Goal: Transaction & Acquisition: Purchase product/service

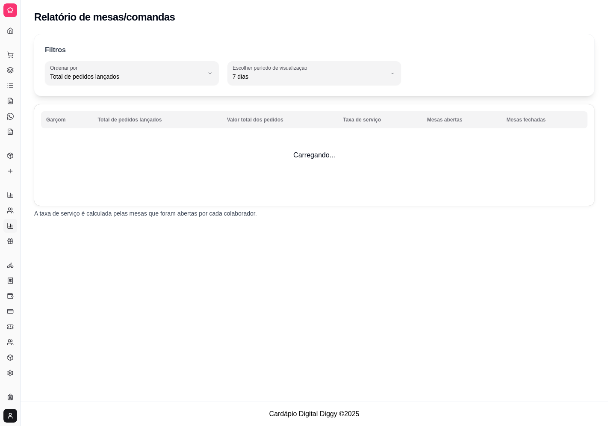
select select "TOTAL_OF_ORDERS"
select select "7"
click at [6, 155] on link "Complementos" at bounding box center [10, 155] width 14 height 14
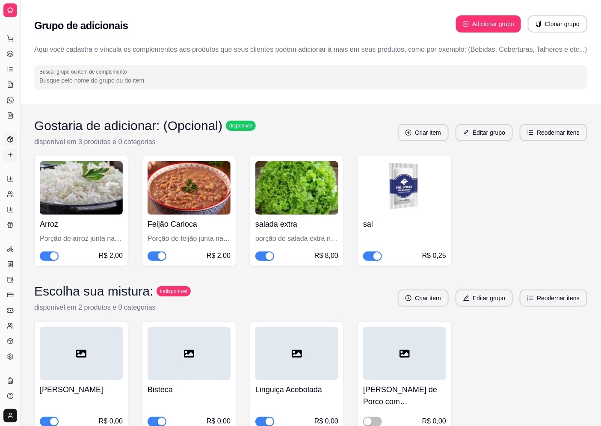
click at [12, 137] on icon at bounding box center [10, 139] width 7 height 7
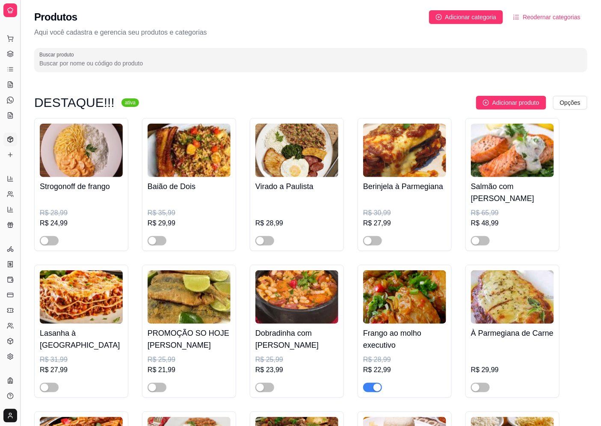
click at [18, 31] on button "Toggle Sidebar" at bounding box center [20, 213] width 7 height 426
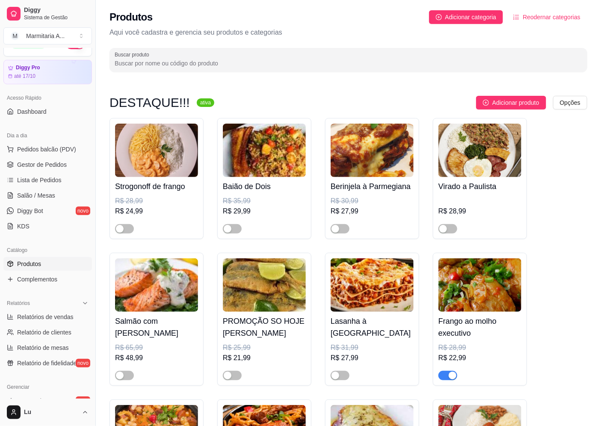
click at [194, 62] on input "Buscar produto" at bounding box center [349, 63] width 468 height 9
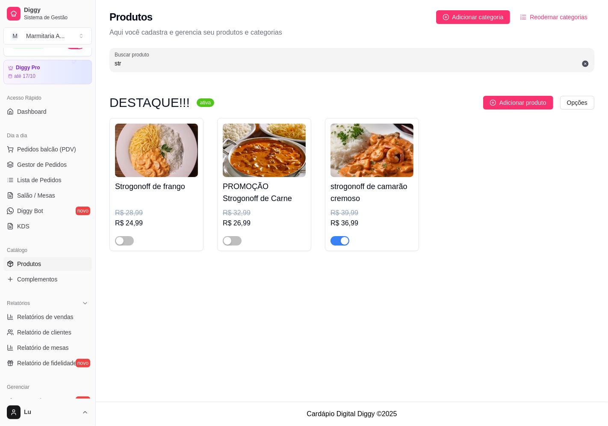
type input "str"
drag, startPoint x: 346, startPoint y: 239, endPoint x: 298, endPoint y: 15, distance: 228.7
click at [345, 239] on div "button" at bounding box center [345, 241] width 8 height 8
drag, startPoint x: 157, startPoint y: 67, endPoint x: 13, endPoint y: 52, distance: 144.5
click at [0, 65] on div "Diggy Sistema de Gestão M Marmitaria A ... Loja aberta Diggy Pro até 17/10 Aces…" at bounding box center [304, 213] width 608 height 426
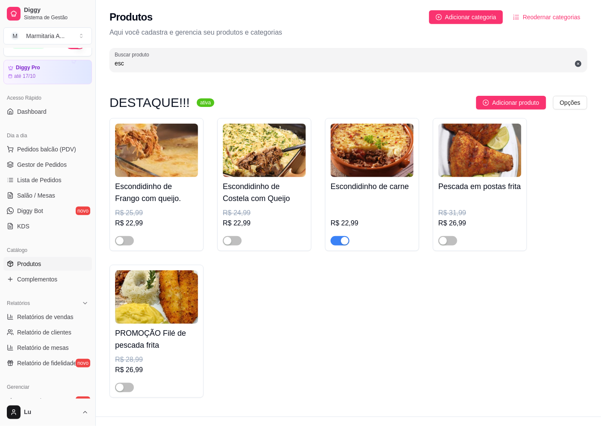
type input "esc"
click at [350, 242] on div at bounding box center [372, 236] width 83 height 17
click at [340, 242] on button "button" at bounding box center [340, 240] width 19 height 9
drag, startPoint x: 123, startPoint y: 63, endPoint x: 79, endPoint y: 64, distance: 44.1
click at [79, 64] on div "Diggy Sistema de Gestão M Marmitaria A ... Loja aberta Diggy Pro até 17/10 Aces…" at bounding box center [300, 220] width 601 height 441
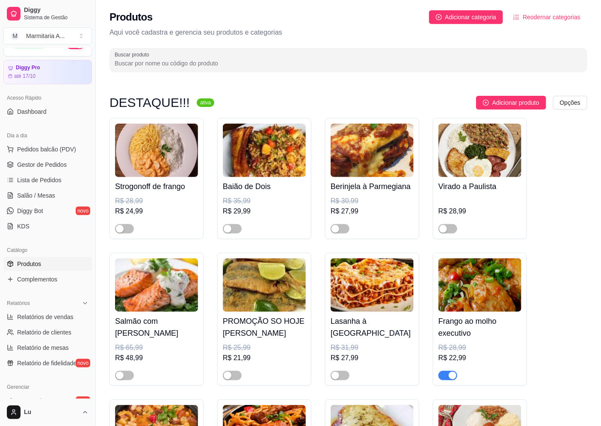
click at [144, 62] on input "Buscar produto" at bounding box center [349, 63] width 468 height 9
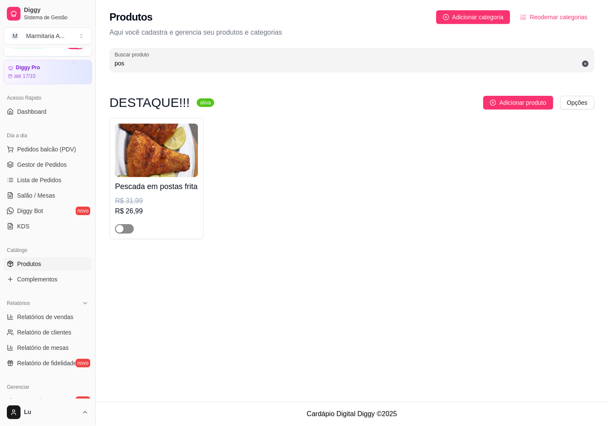
type input "pos"
click at [126, 230] on span "button" at bounding box center [124, 228] width 19 height 9
click at [60, 150] on span "Pedidos balcão (PDV)" at bounding box center [46, 149] width 59 height 9
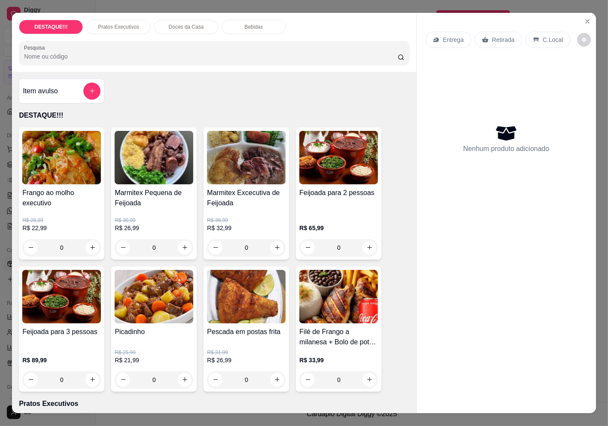
click at [439, 41] on div "Entrega" at bounding box center [449, 40] width 46 height 16
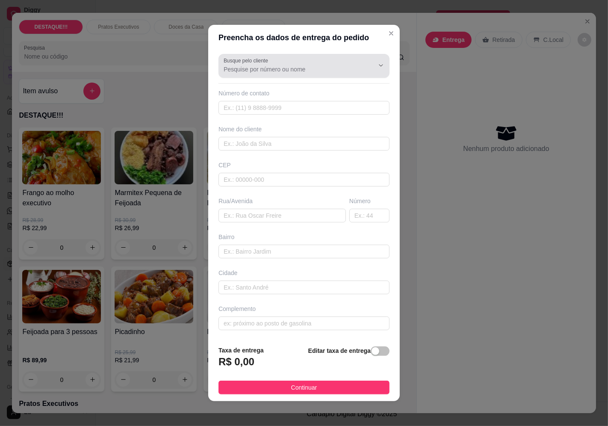
click at [314, 58] on div at bounding box center [304, 65] width 161 height 17
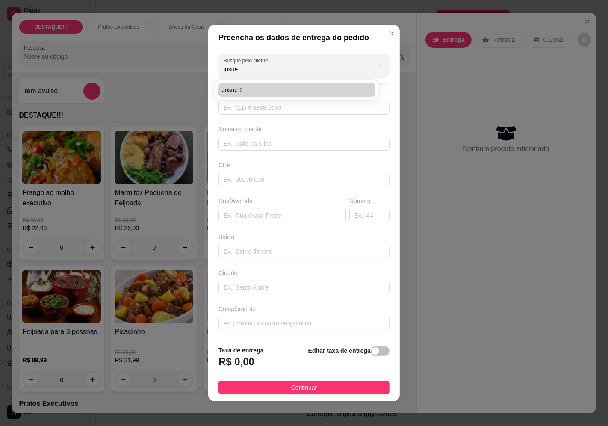
click at [366, 89] on li "josue 2" at bounding box center [297, 90] width 157 height 14
type input "josue 2"
type input "11972886322"
type input "josue 2"
type input "04377035"
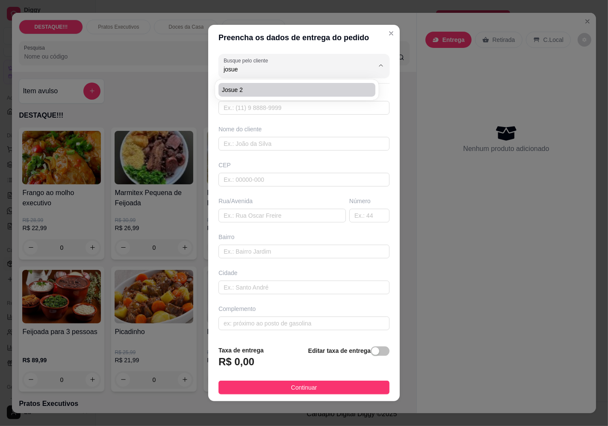
type input "rua cidade bagdá"
type input "647"
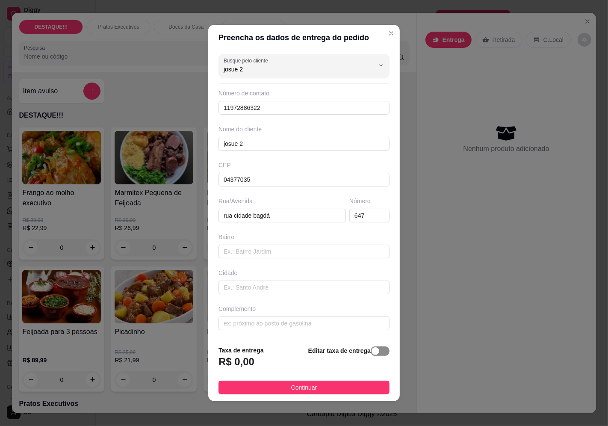
type input "josue 2"
click at [372, 352] on div "button" at bounding box center [376, 351] width 8 height 8
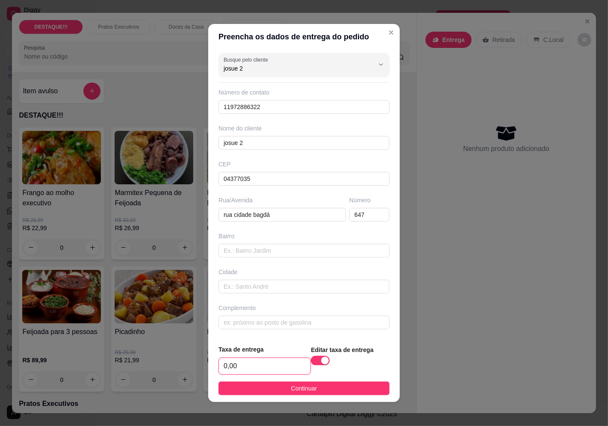
click at [279, 370] on input "0,00" at bounding box center [265, 366] width 92 height 16
type input "4,25"
click at [340, 388] on button "Continuar" at bounding box center [304, 389] width 171 height 14
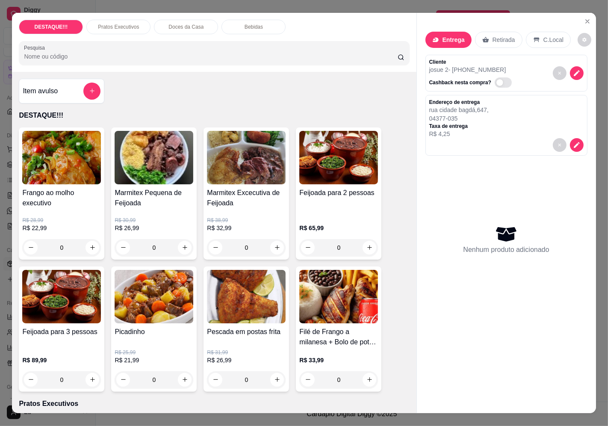
click at [142, 211] on div "R$ 30,99 R$ 26,99 0" at bounding box center [154, 232] width 79 height 48
click at [166, 295] on img at bounding box center [154, 296] width 79 height 53
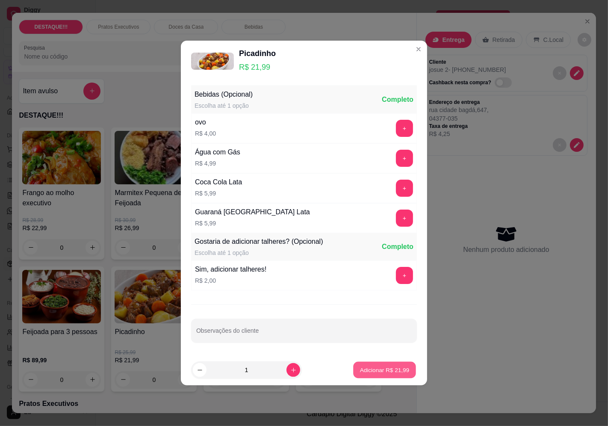
click at [384, 364] on button "Adicionar R$ 21,99" at bounding box center [384, 370] width 63 height 17
type input "1"
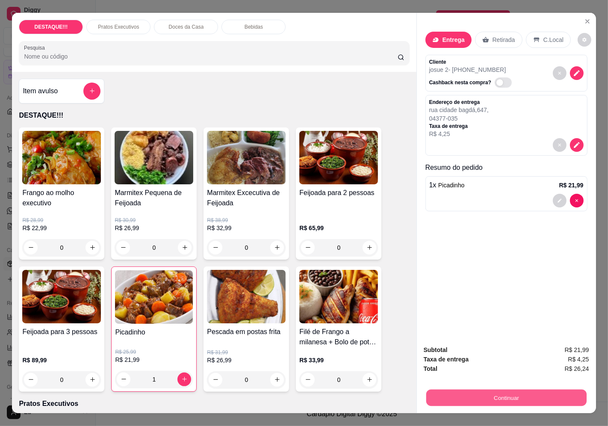
click at [530, 395] on button "Continuar" at bounding box center [506, 398] width 160 height 17
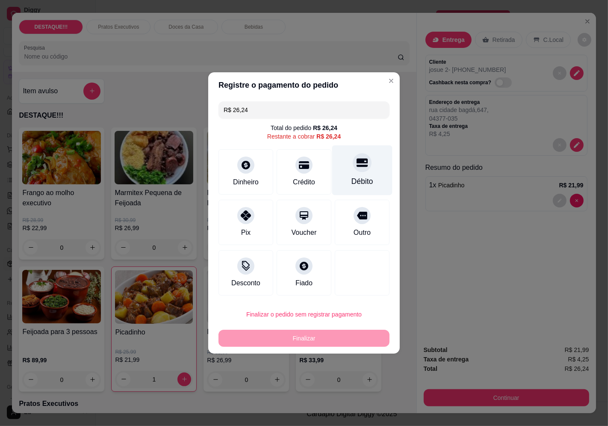
click at [353, 170] on div at bounding box center [362, 162] width 19 height 19
type input "R$ 0,00"
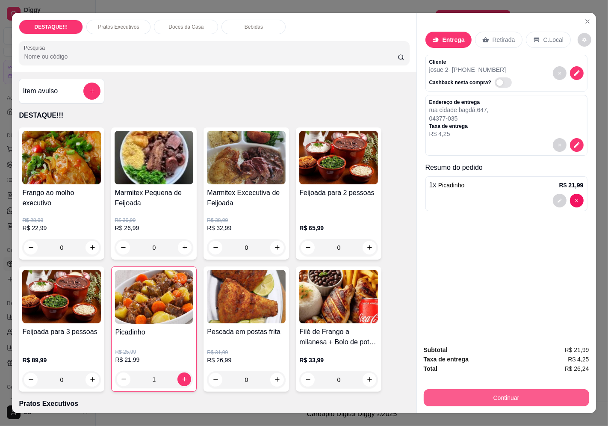
click at [563, 392] on button "Continuar" at bounding box center [507, 397] width 166 height 17
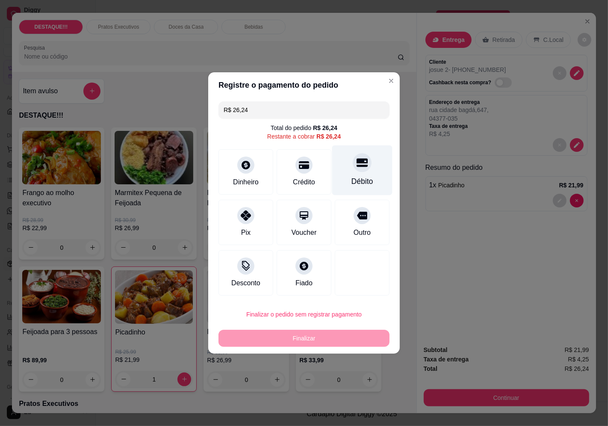
click at [364, 172] on div "Débito" at bounding box center [362, 170] width 60 height 50
type input "R$ 0,00"
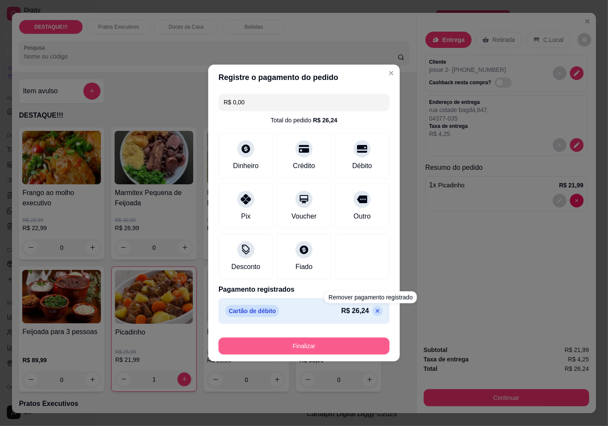
click at [365, 346] on button "Finalizar" at bounding box center [304, 346] width 171 height 17
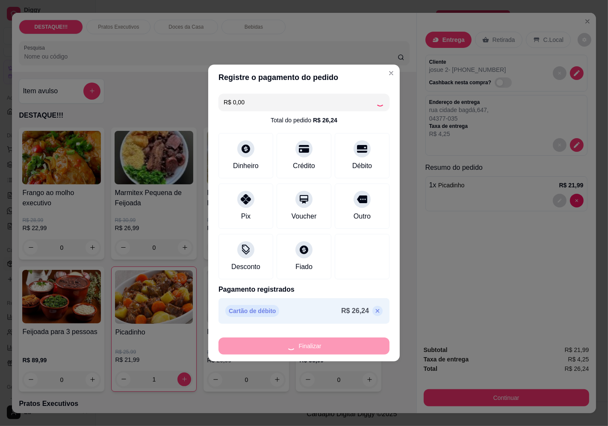
type input "0"
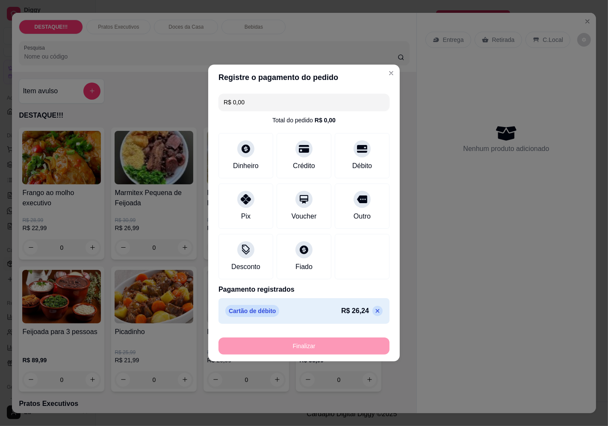
type input "-R$ 26,24"
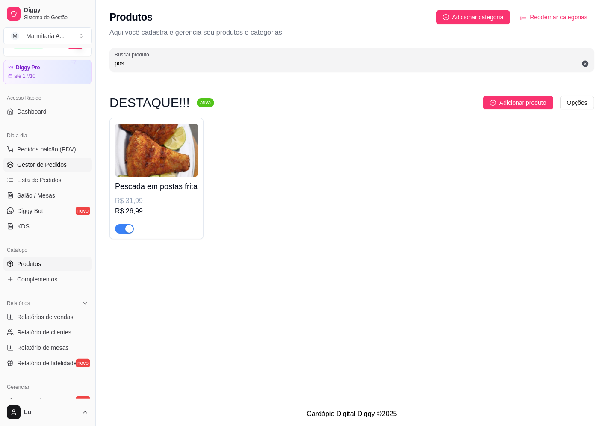
click at [68, 165] on link "Gestor de Pedidos" at bounding box center [47, 165] width 89 height 14
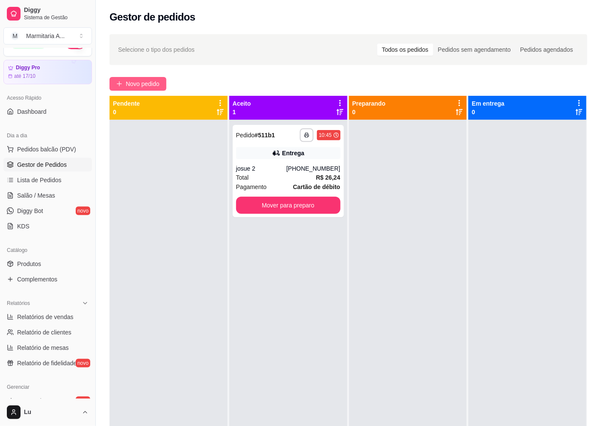
click at [156, 90] on button "Novo pedido" at bounding box center [138, 84] width 57 height 14
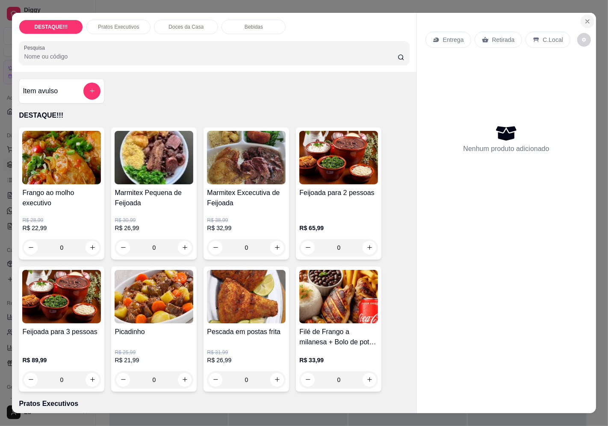
click at [584, 18] on icon "Close" at bounding box center [587, 21] width 7 height 7
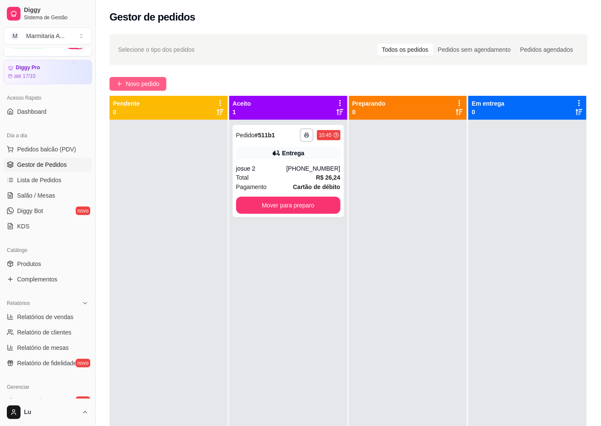
click at [150, 83] on span "Novo pedido" at bounding box center [143, 83] width 34 height 9
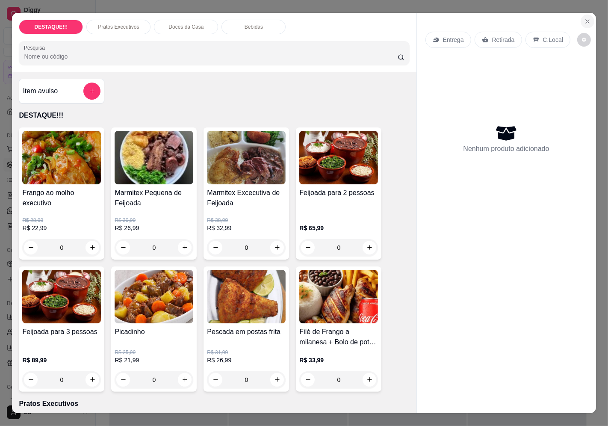
click at [584, 18] on icon "Close" at bounding box center [587, 21] width 7 height 7
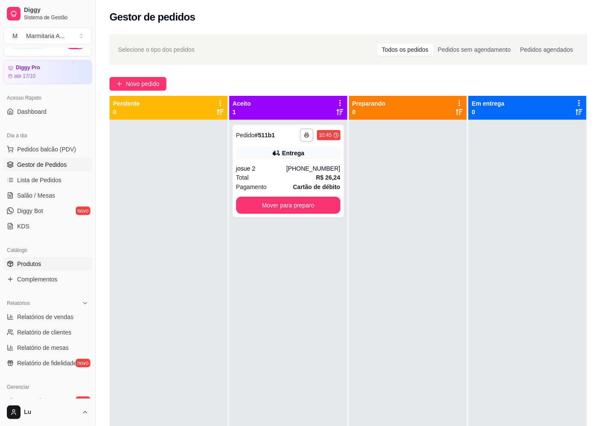
click at [59, 262] on link "Produtos" at bounding box center [47, 264] width 89 height 14
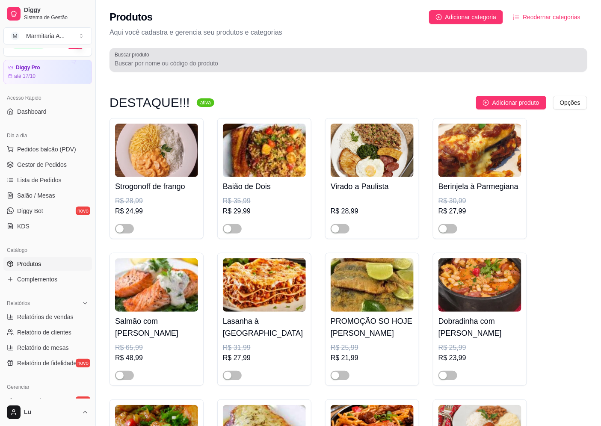
click at [305, 58] on div at bounding box center [349, 59] width 468 height 17
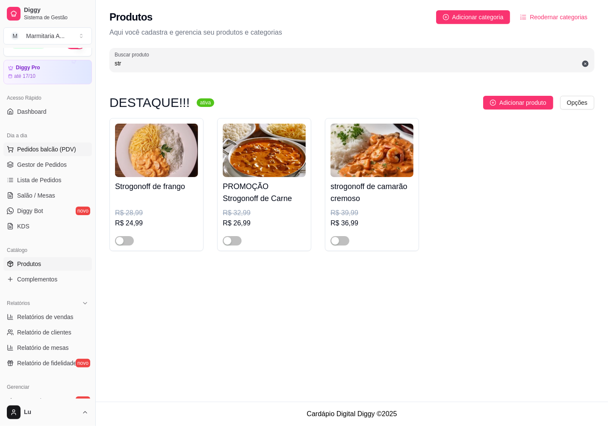
type input "str"
click at [58, 154] on button "Pedidos balcão (PDV)" at bounding box center [47, 149] width 89 height 14
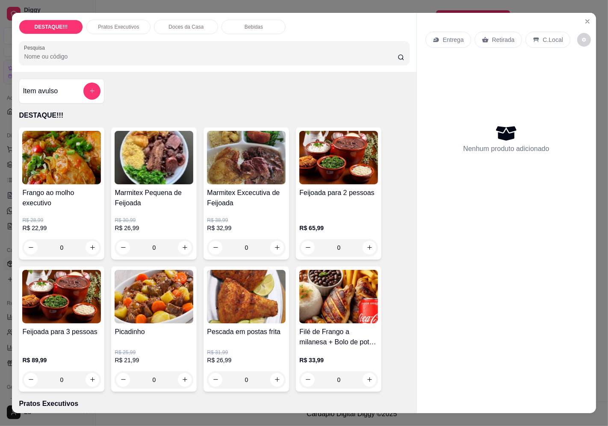
click at [496, 37] on p "Retirada" at bounding box center [503, 40] width 23 height 9
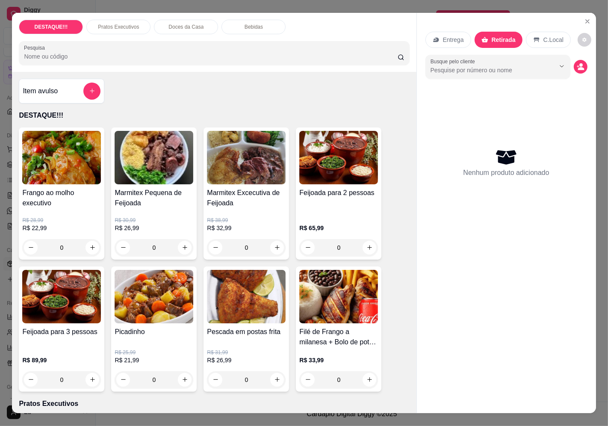
click at [455, 36] on p "Entrega" at bounding box center [453, 40] width 21 height 9
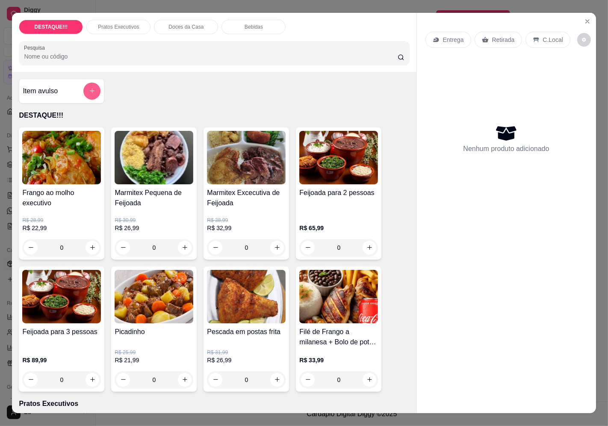
click at [89, 89] on icon "add-separate-item" at bounding box center [92, 91] width 6 height 6
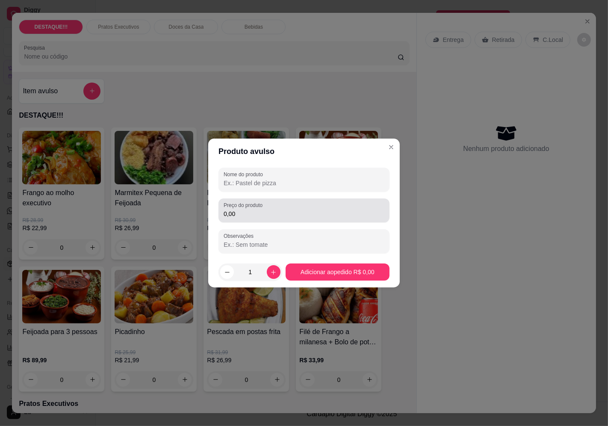
click at [327, 206] on div "0,00" at bounding box center [304, 210] width 161 height 17
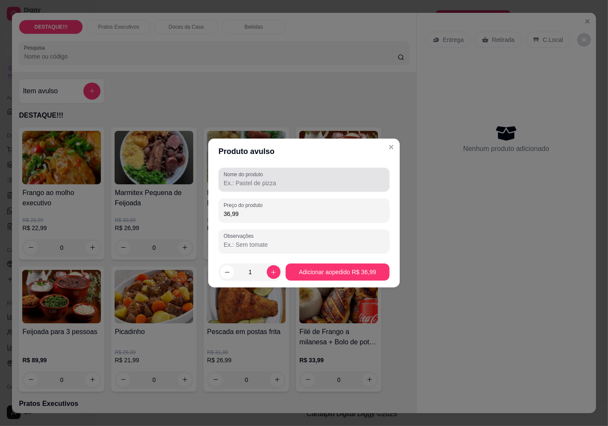
type input "36,99"
click at [310, 183] on input "Nome do produto" at bounding box center [304, 183] width 161 height 9
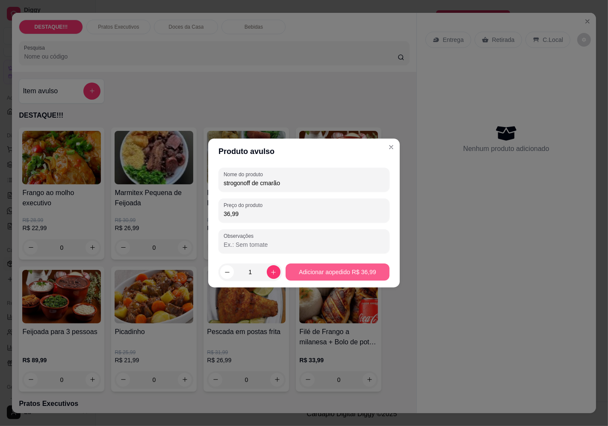
type input "strogonoff de cmarão"
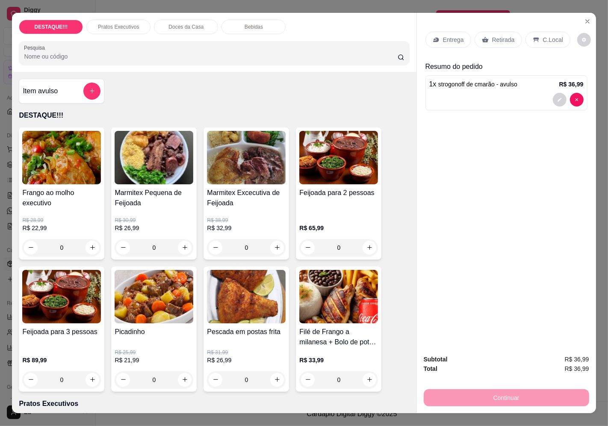
drag, startPoint x: 451, startPoint y: 31, endPoint x: 447, endPoint y: 44, distance: 12.9
click at [447, 44] on div "Entrega" at bounding box center [449, 40] width 46 height 16
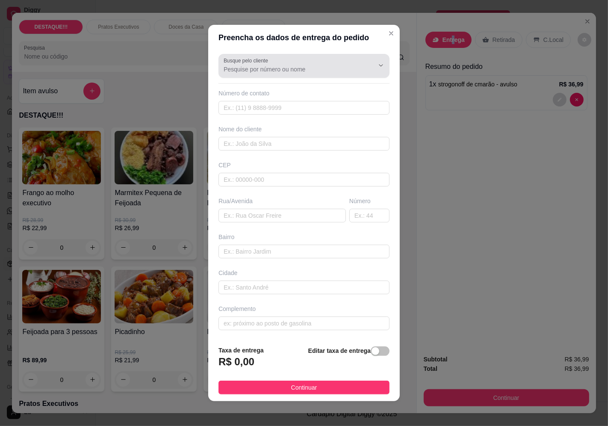
click at [294, 66] on input "Busque pelo cliente" at bounding box center [292, 69] width 137 height 9
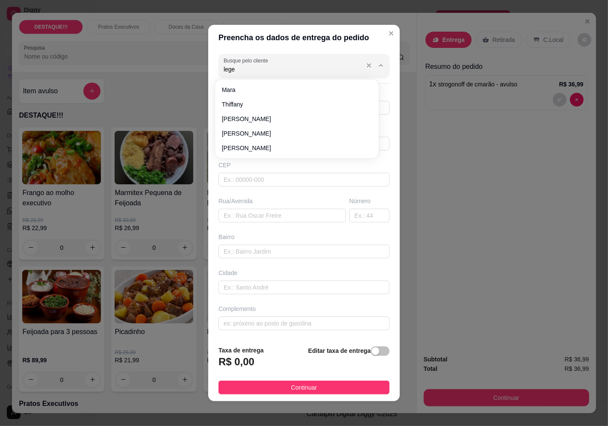
type input "legep"
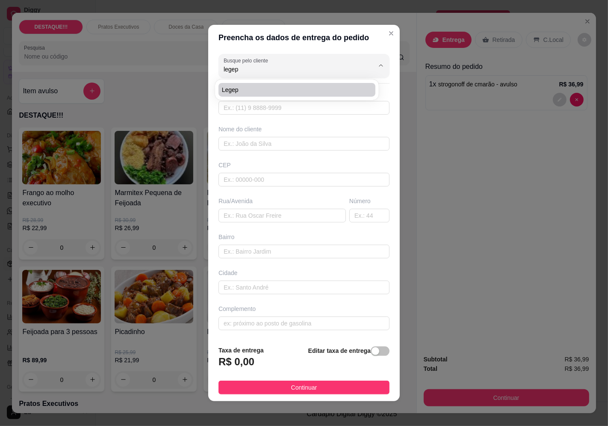
click at [254, 91] on span "legep" at bounding box center [293, 90] width 142 height 9
type input "11955911301"
type input "legep"
type input "04627001"
type input "[GEOGRAPHIC_DATA][US_STATE]"
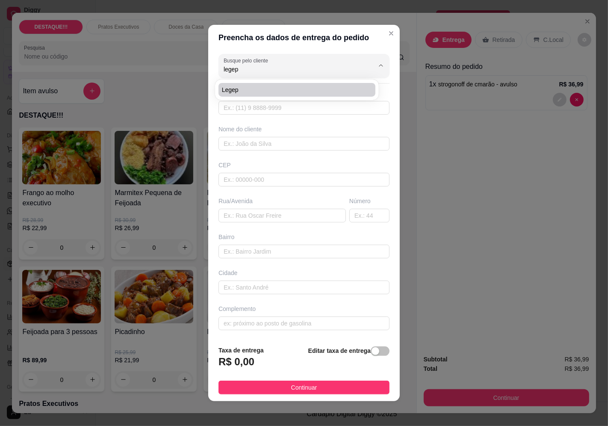
type input "4407"
type input "Santo Amaro"
type input "[GEOGRAPHIC_DATA]"
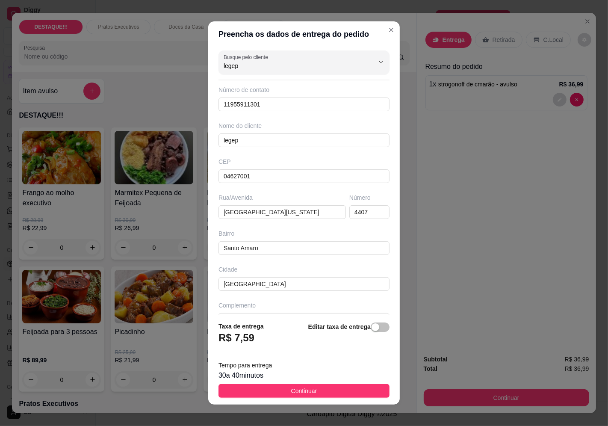
type input "legep"
click at [336, 388] on button "Continuar" at bounding box center [304, 391] width 171 height 14
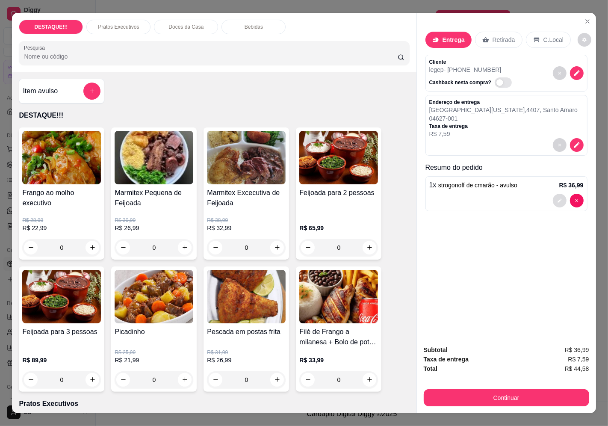
click at [562, 195] on button "decrease-product-quantity" at bounding box center [560, 201] width 14 height 14
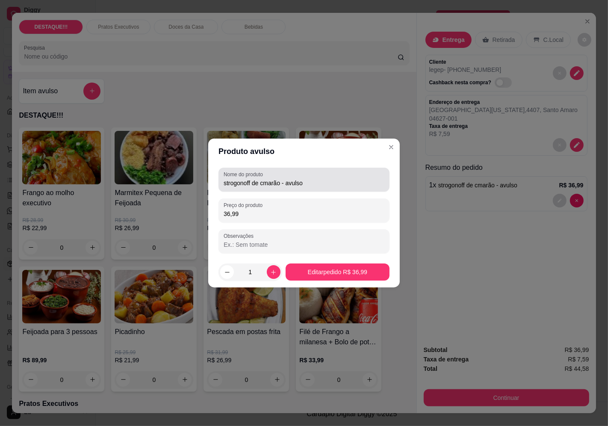
click at [263, 183] on input "strogonoff de cmarão - avulso" at bounding box center [304, 183] width 161 height 9
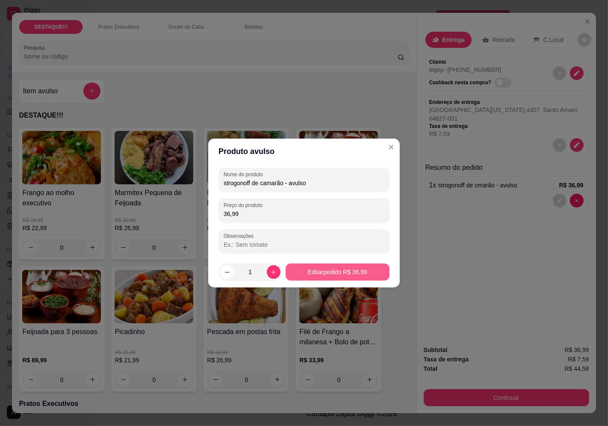
type input "strogonoff de camarão - avulso"
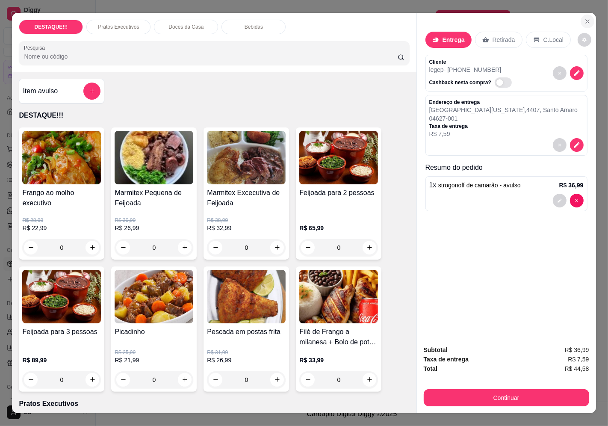
click at [584, 18] on icon "Close" at bounding box center [587, 21] width 7 height 7
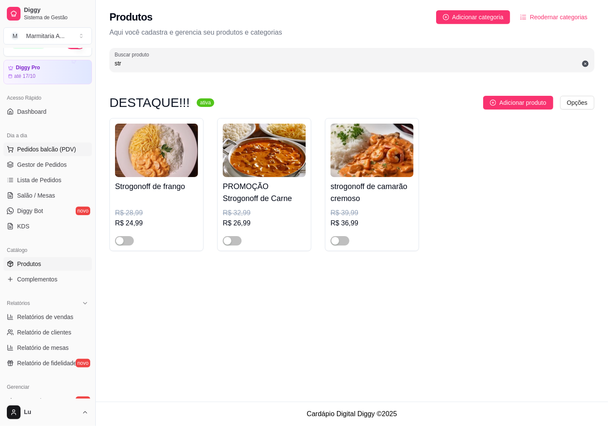
click at [71, 155] on button "Pedidos balcão (PDV)" at bounding box center [47, 149] width 89 height 14
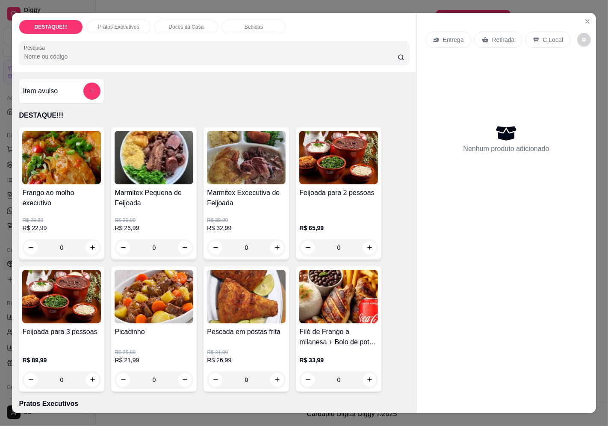
click at [440, 32] on div "Entrega" at bounding box center [449, 40] width 46 height 16
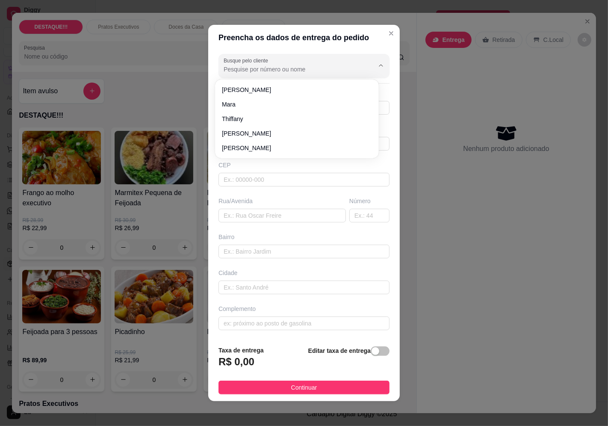
click at [301, 74] on div at bounding box center [304, 65] width 161 height 17
type input "[PERSON_NAME]"
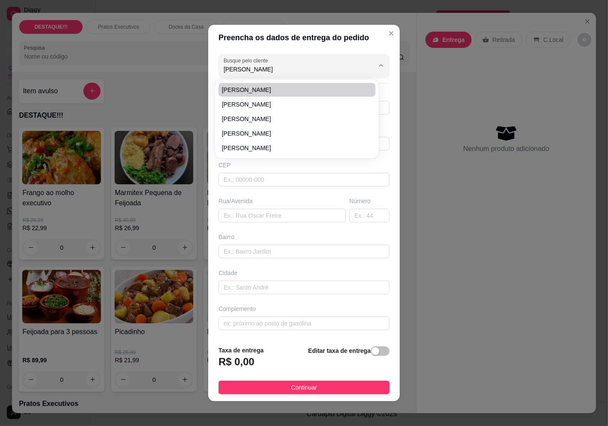
click at [250, 91] on span "[PERSON_NAME]" at bounding box center [293, 90] width 142 height 9
type input "3195611965"
type input "[PERSON_NAME]"
type input "04634031"
type input "[GEOGRAPHIC_DATA]"
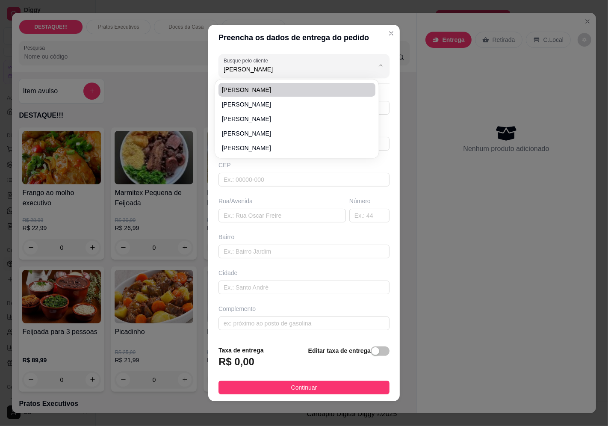
type input "401"
type input "[GEOGRAPHIC_DATA] ([GEOGRAPHIC_DATA])"
type input "[GEOGRAPHIC_DATA]"
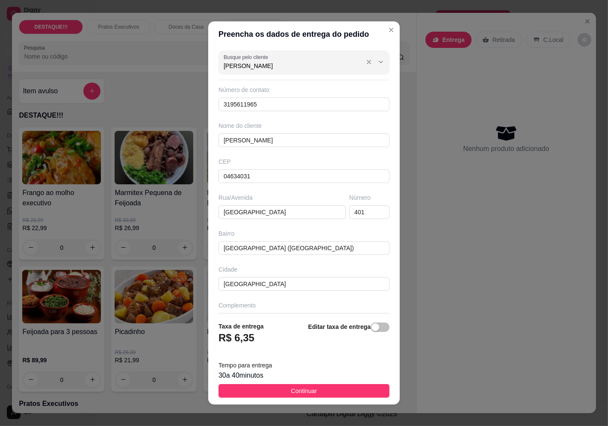
click at [257, 62] on input "[PERSON_NAME]" at bounding box center [292, 66] width 137 height 9
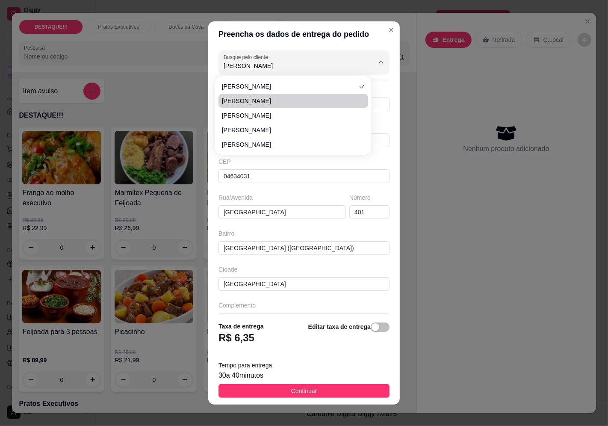
click at [246, 106] on li "[PERSON_NAME]" at bounding box center [294, 101] width 150 height 14
type input "[PERSON_NAME]"
type input "991728185"
type input "[PERSON_NAME]"
type input "04363000"
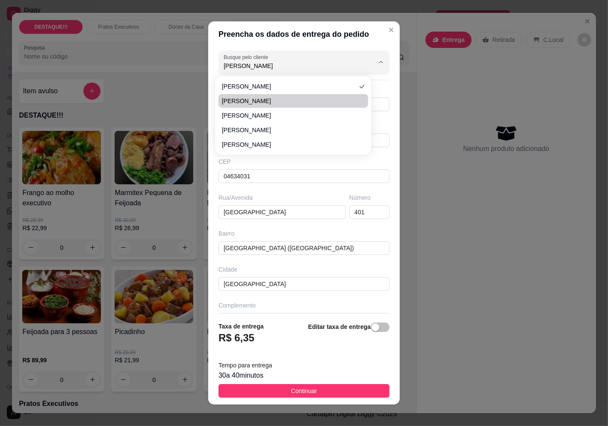
type input "[GEOGRAPHIC_DATA]"
type input "549"
type input "Vila Mascote"
type input "apto 91"
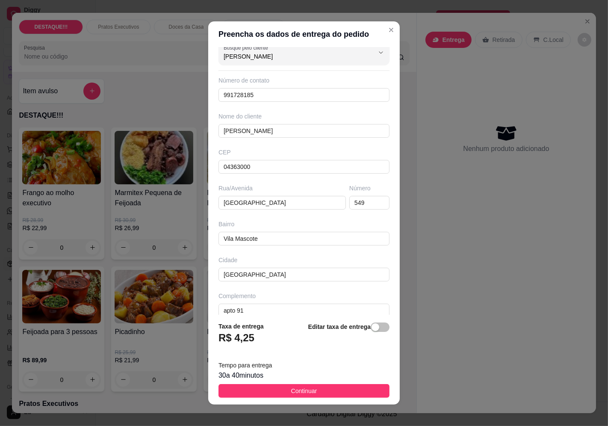
scroll to position [21, 0]
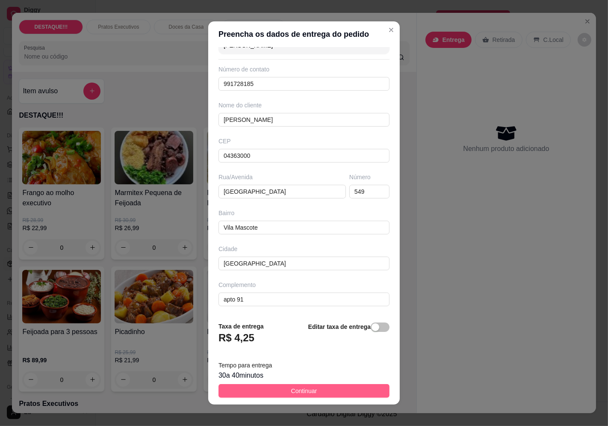
click at [313, 394] on button "Continuar" at bounding box center [304, 391] width 171 height 14
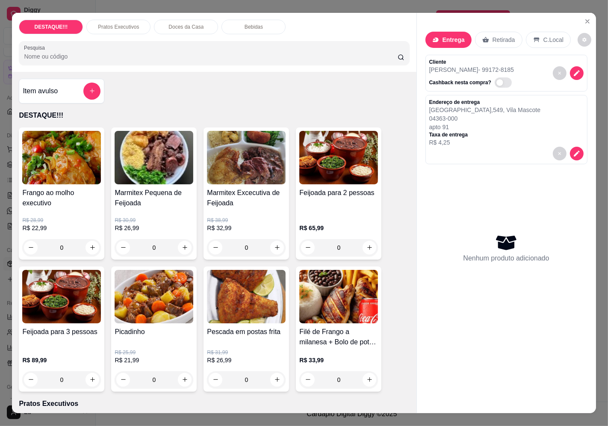
click at [274, 203] on h4 "Marmitex Excecutiva de Feijoada" at bounding box center [246, 198] width 79 height 21
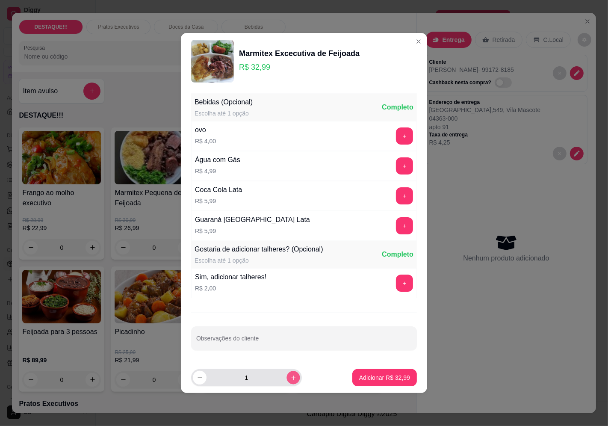
click at [293, 375] on button "increase-product-quantity" at bounding box center [293, 377] width 13 height 13
click at [292, 375] on button "increase-product-quantity" at bounding box center [293, 377] width 13 height 13
type input "3"
click at [388, 383] on button "Adicionar R$ 98,97" at bounding box center [384, 377] width 65 height 17
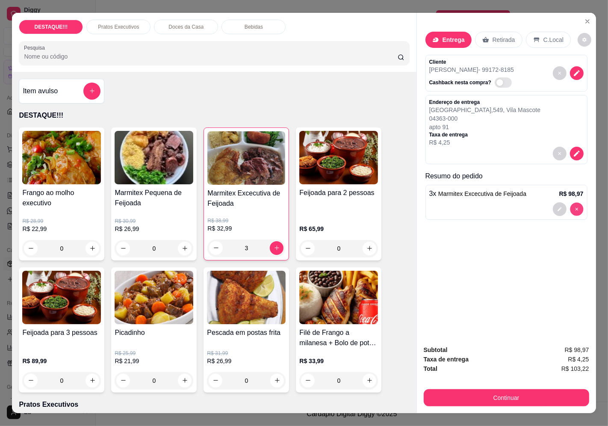
type input "0"
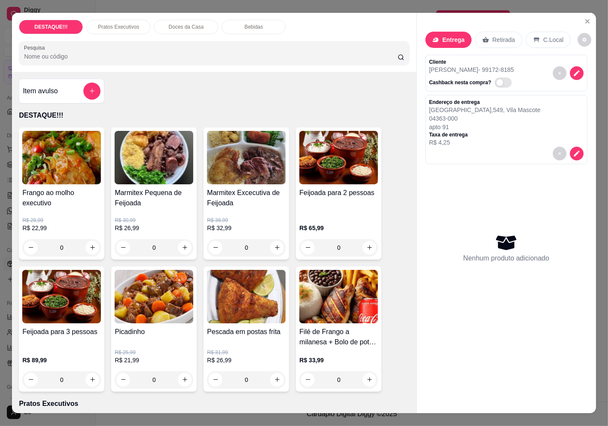
click at [58, 308] on img at bounding box center [61, 296] width 79 height 53
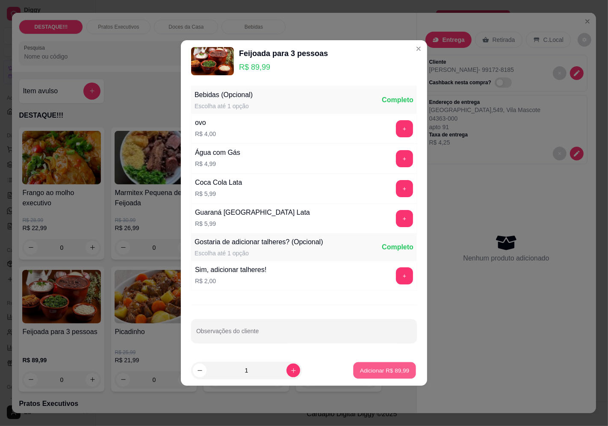
click at [377, 371] on p "Adicionar R$ 89,99" at bounding box center [385, 371] width 50 height 8
type input "1"
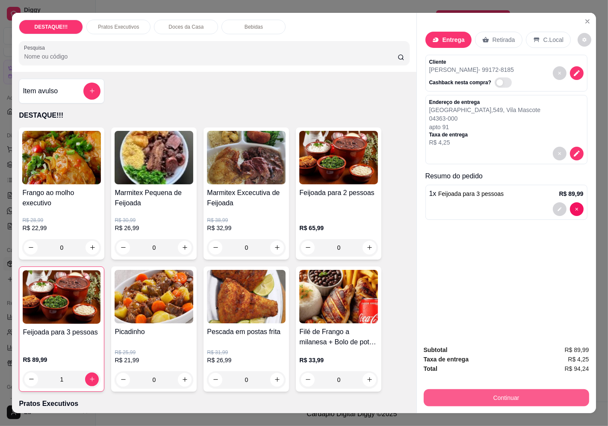
click at [529, 397] on button "Continuar" at bounding box center [507, 397] width 166 height 17
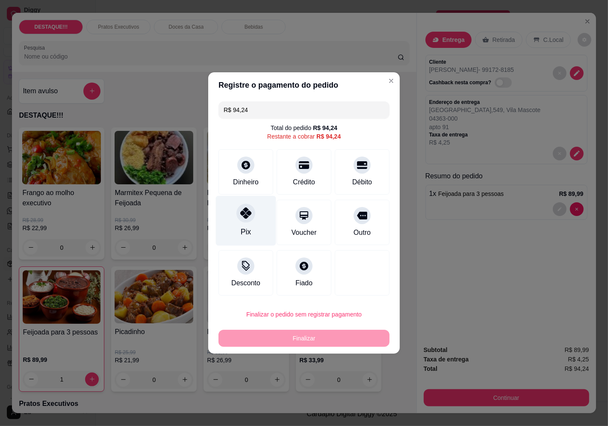
click at [249, 210] on div at bounding box center [246, 213] width 19 height 19
type input "R$ 0,00"
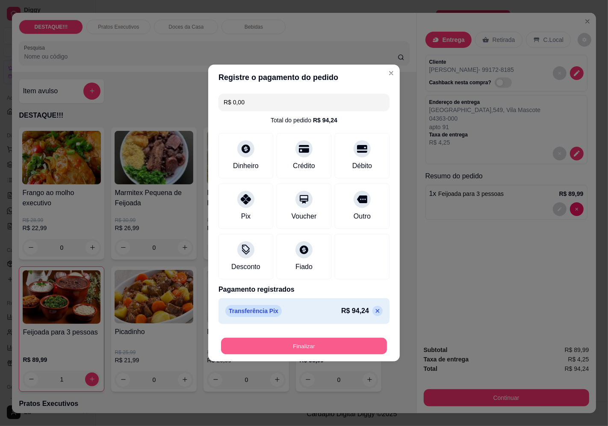
click at [327, 345] on button "Finalizar" at bounding box center [304, 346] width 166 height 17
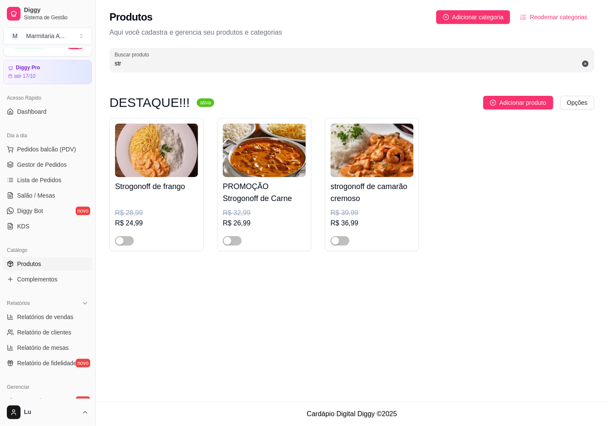
click at [80, 139] on div "Dia a dia" at bounding box center [47, 136] width 89 height 14
click at [79, 148] on button "Pedidos balcão (PDV)" at bounding box center [47, 149] width 89 height 14
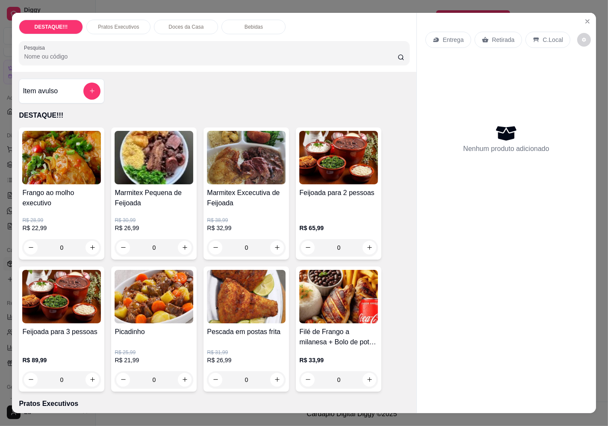
click at [438, 38] on div "Entrega" at bounding box center [449, 40] width 46 height 16
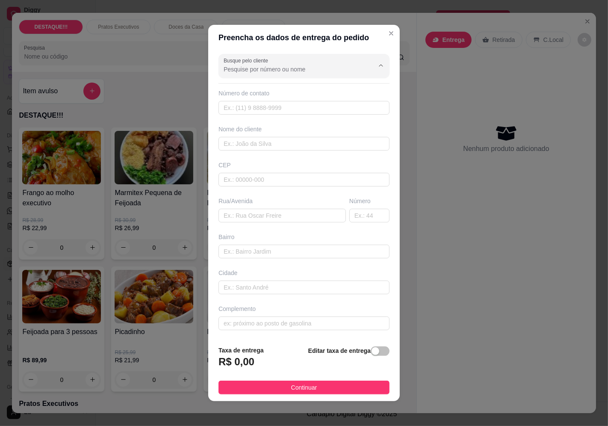
click at [296, 65] on input "Busque pelo cliente" at bounding box center [292, 69] width 137 height 9
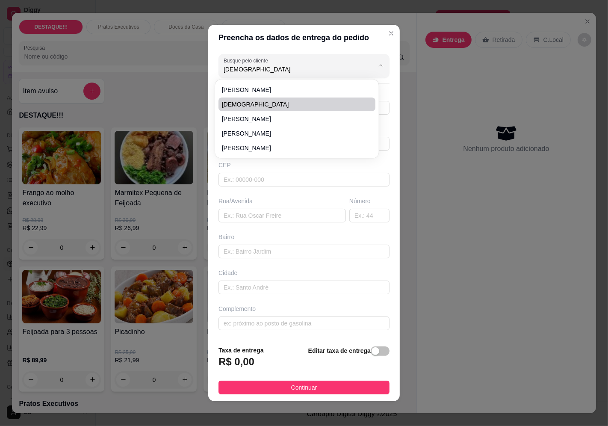
click at [268, 106] on span "[DEMOGRAPHIC_DATA]" at bounding box center [293, 104] width 142 height 9
type input "[DEMOGRAPHIC_DATA]"
type input "11985557281"
type input "[DEMOGRAPHIC_DATA]"
type input "04362060"
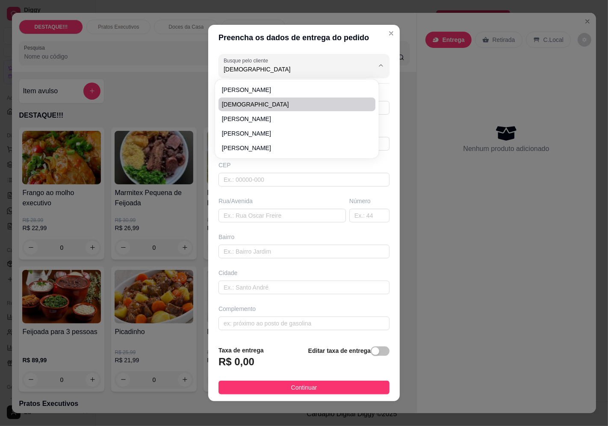
type input "Rua Engenheiro [PERSON_NAME]"
type input "553"
type input "Vila Mascote"
type input "[GEOGRAPHIC_DATA]"
type input "apto 106"
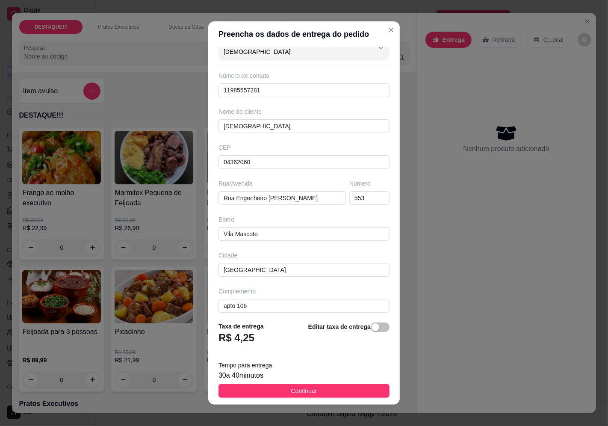
scroll to position [21, 0]
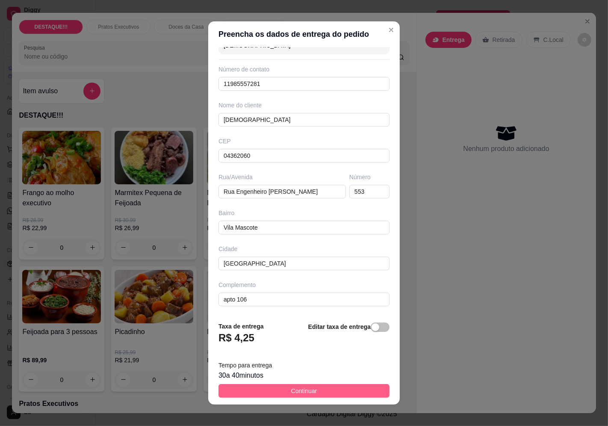
type input "[DEMOGRAPHIC_DATA]"
click at [349, 397] on button "Continuar" at bounding box center [304, 391] width 171 height 14
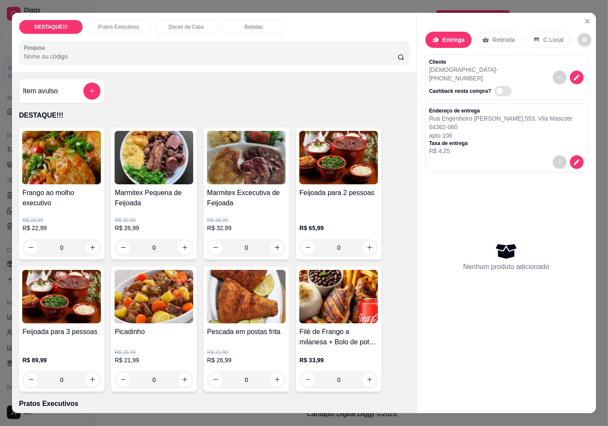
click at [159, 327] on h4 "Picadinho" at bounding box center [154, 332] width 79 height 10
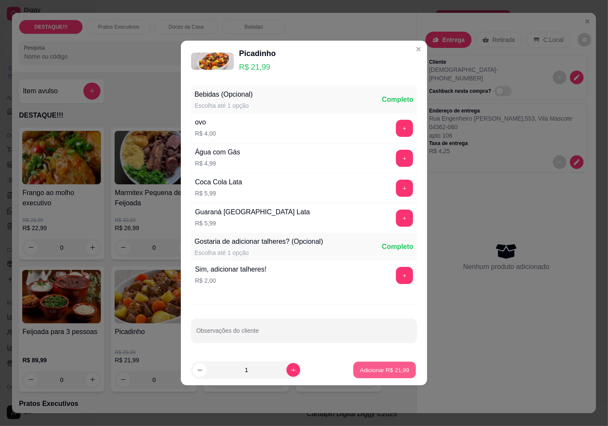
click at [386, 378] on button "Adicionar R$ 21,99" at bounding box center [384, 370] width 63 height 17
type input "1"
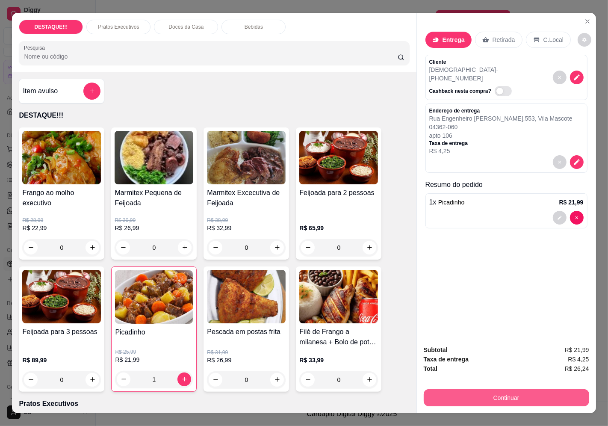
click at [458, 391] on button "Continuar" at bounding box center [507, 397] width 166 height 17
click at [458, 394] on button "Continuar" at bounding box center [506, 398] width 160 height 17
click at [544, 391] on button "Continuar" at bounding box center [506, 398] width 160 height 17
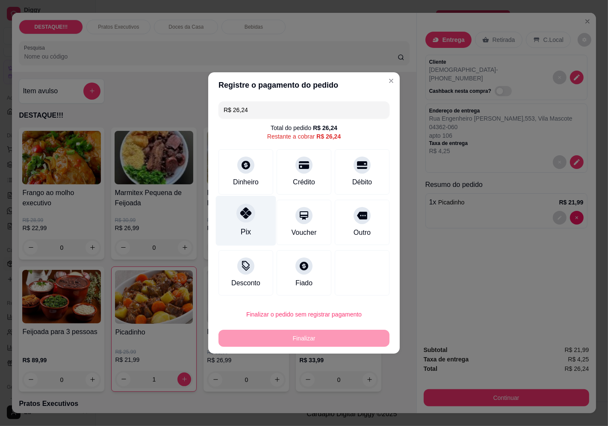
click at [229, 223] on div "Pix" at bounding box center [246, 221] width 60 height 50
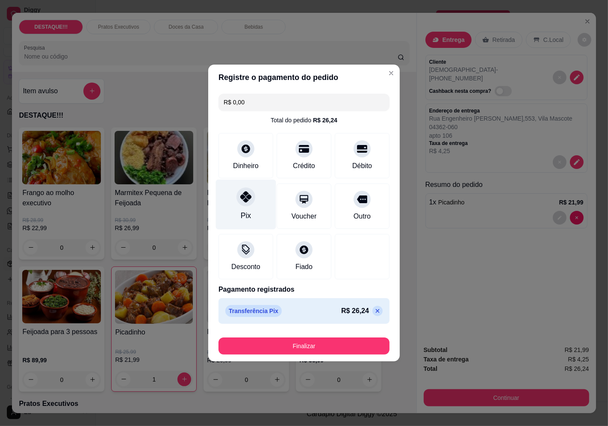
type input "R$ 0,00"
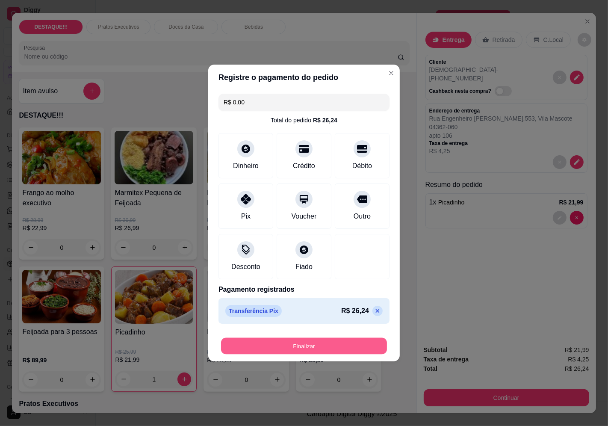
click at [254, 345] on button "Finalizar" at bounding box center [304, 346] width 166 height 17
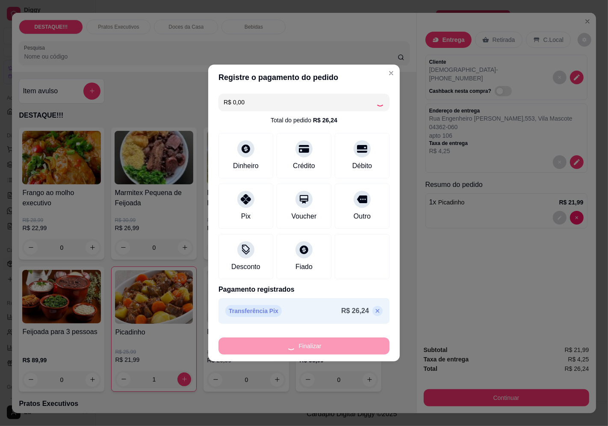
type input "0"
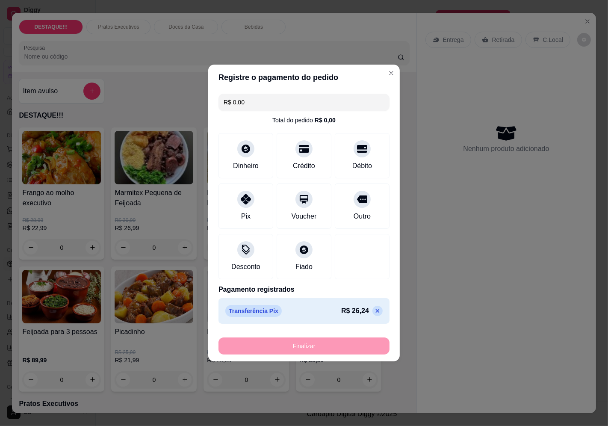
type input "-R$ 26,24"
